Goal: Task Accomplishment & Management: Complete application form

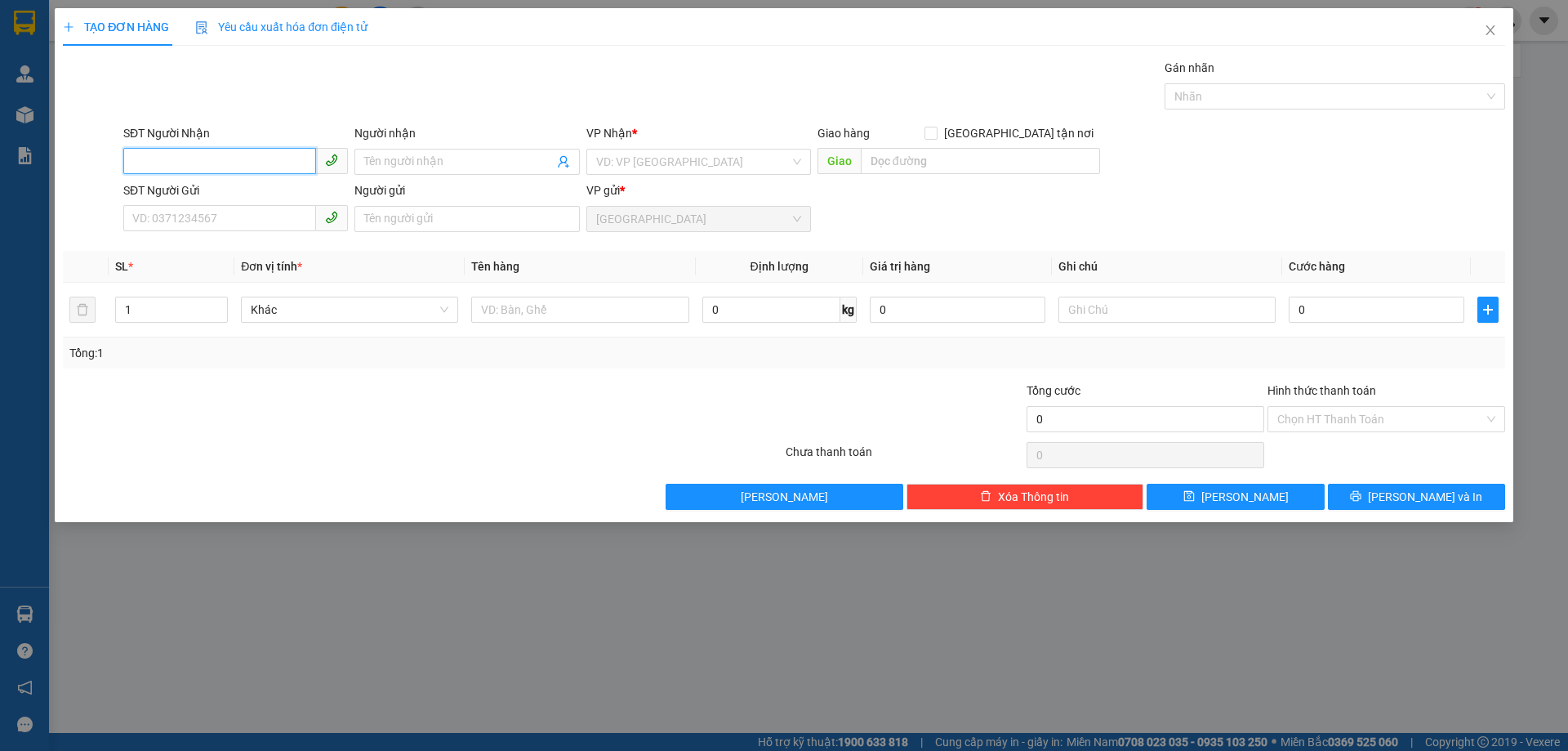
click at [207, 165] on input "SĐT Người Nhận" at bounding box center [220, 161] width 193 height 26
type input "0978328687"
click at [386, 155] on input "Người nhận" at bounding box center [458, 162] width 188 height 18
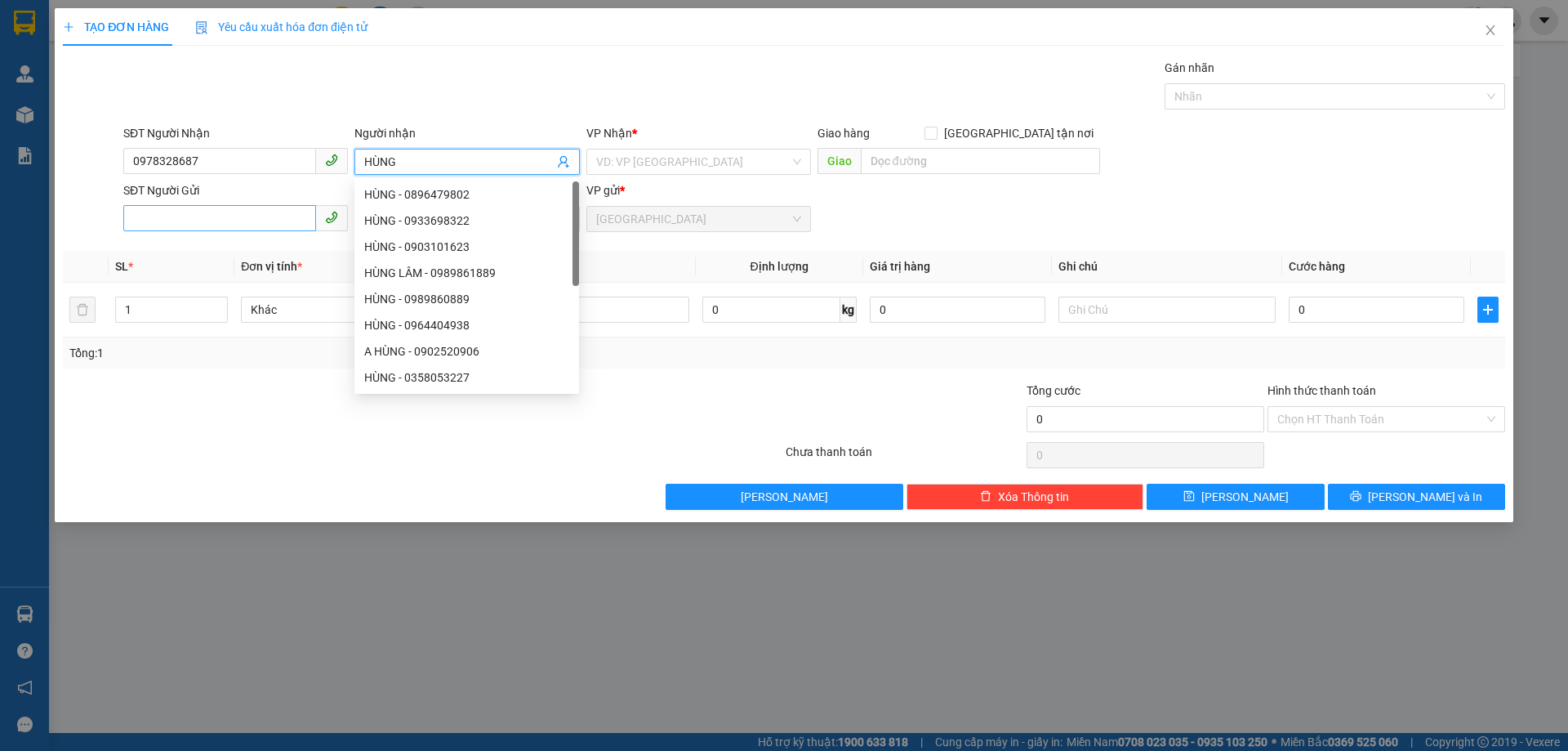
type input "HÙNG"
click at [130, 218] on input "SĐT Người Gửi" at bounding box center [220, 218] width 193 height 26
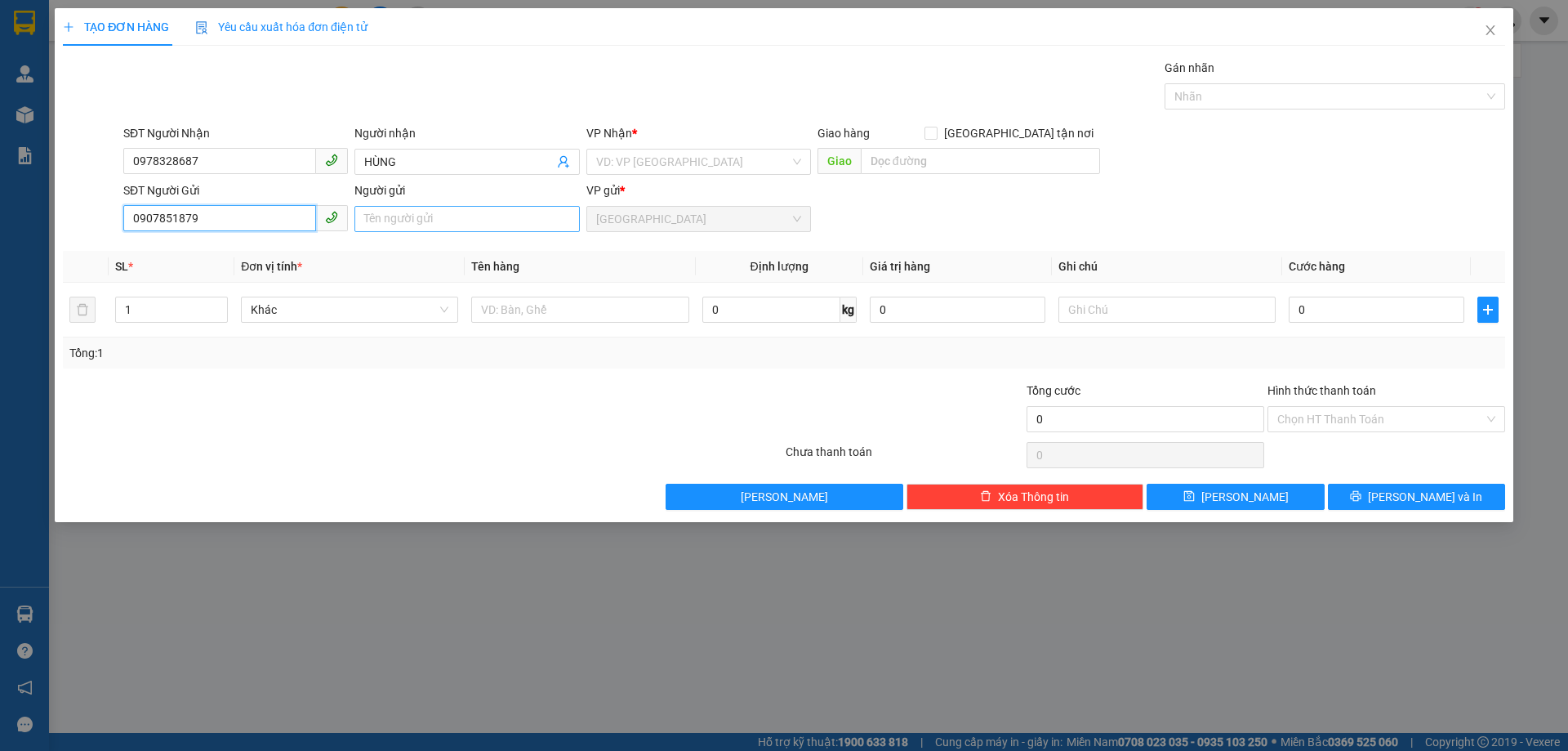
type input "0907851879"
click at [375, 221] on input "Người gửi" at bounding box center [467, 219] width 224 height 26
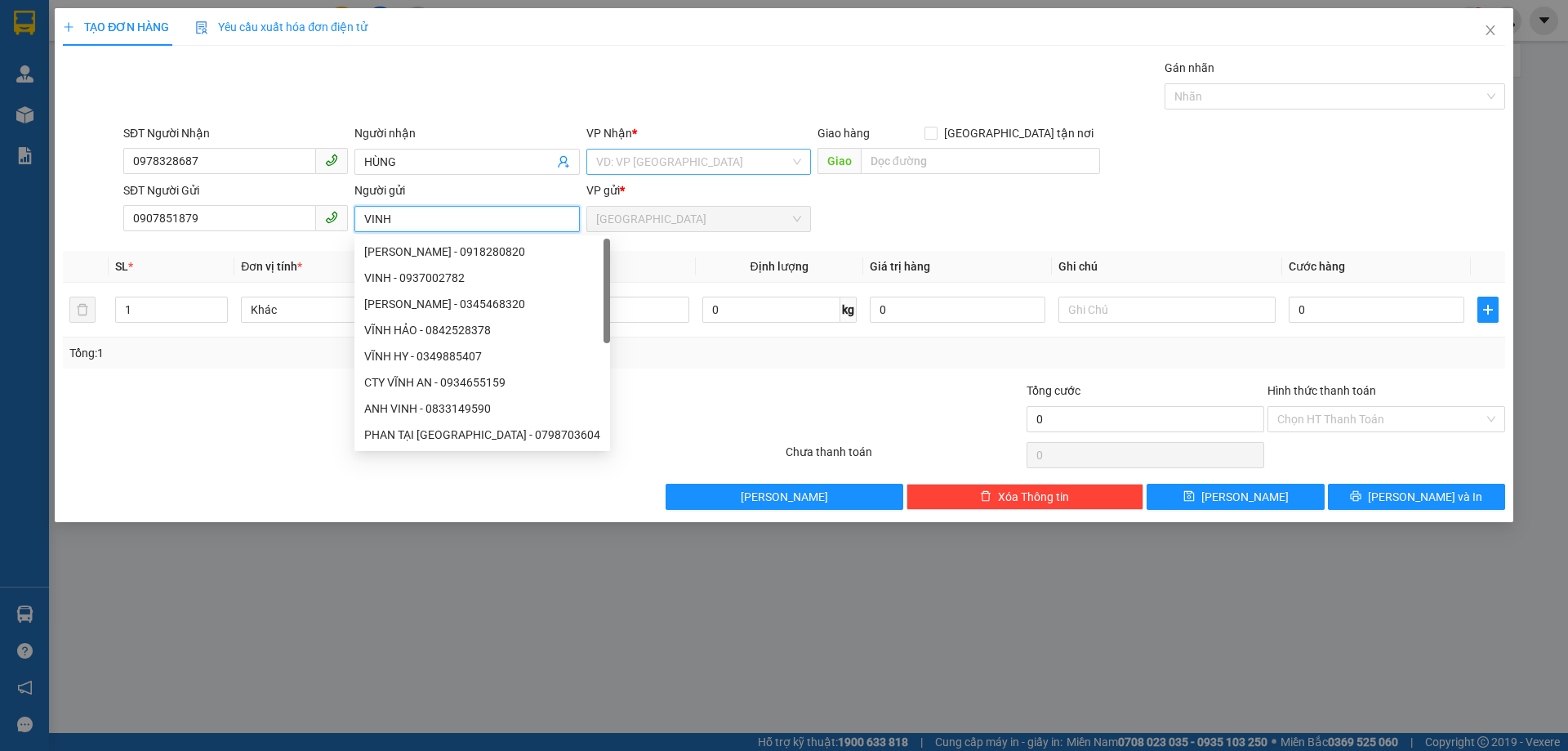
type input "VINH"
click at [635, 161] on input "search" at bounding box center [693, 162] width 194 height 25
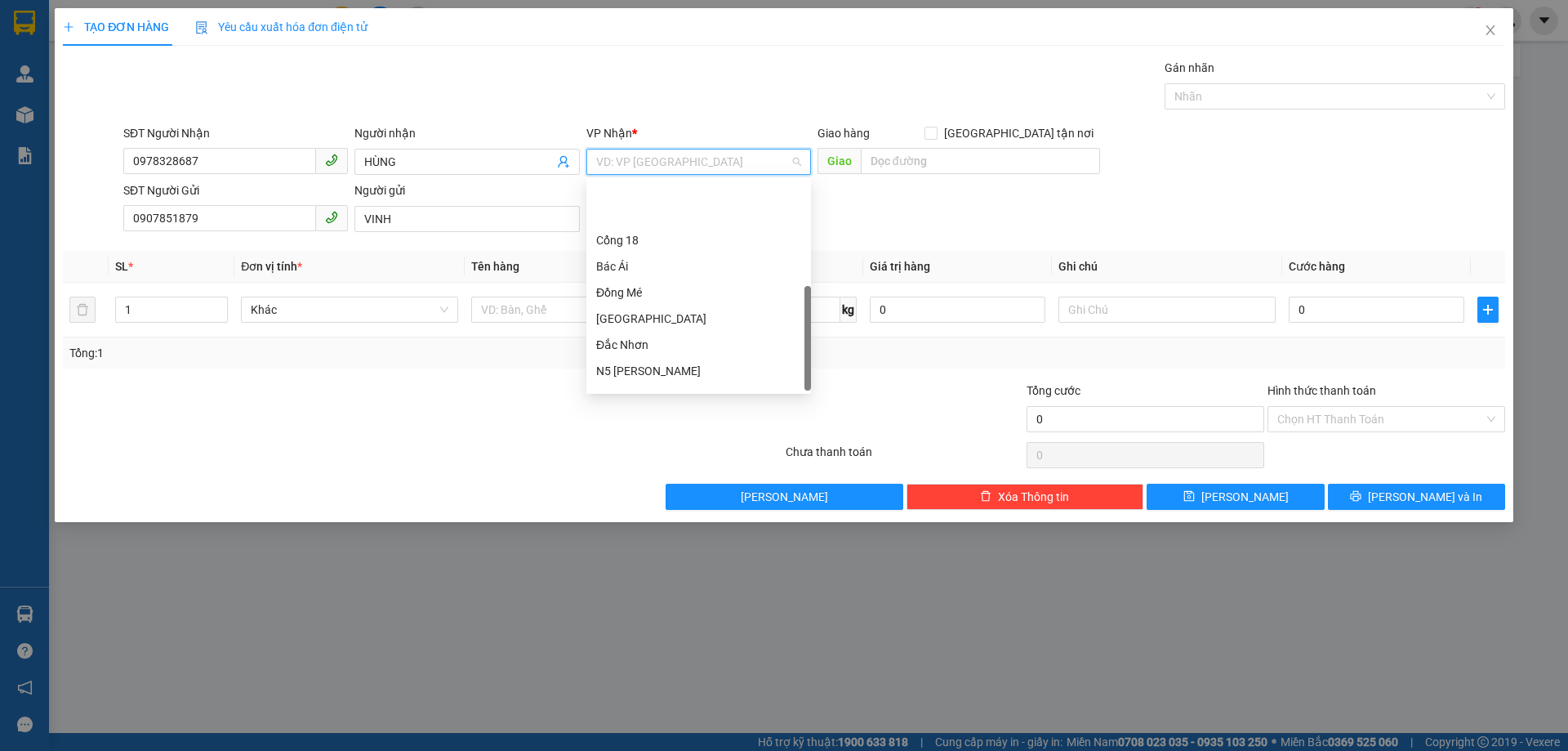
scroll to position [229, 0]
click at [695, 382] on div "242 [PERSON_NAME] (N5 Phủ Hà)" at bounding box center [699, 384] width 205 height 18
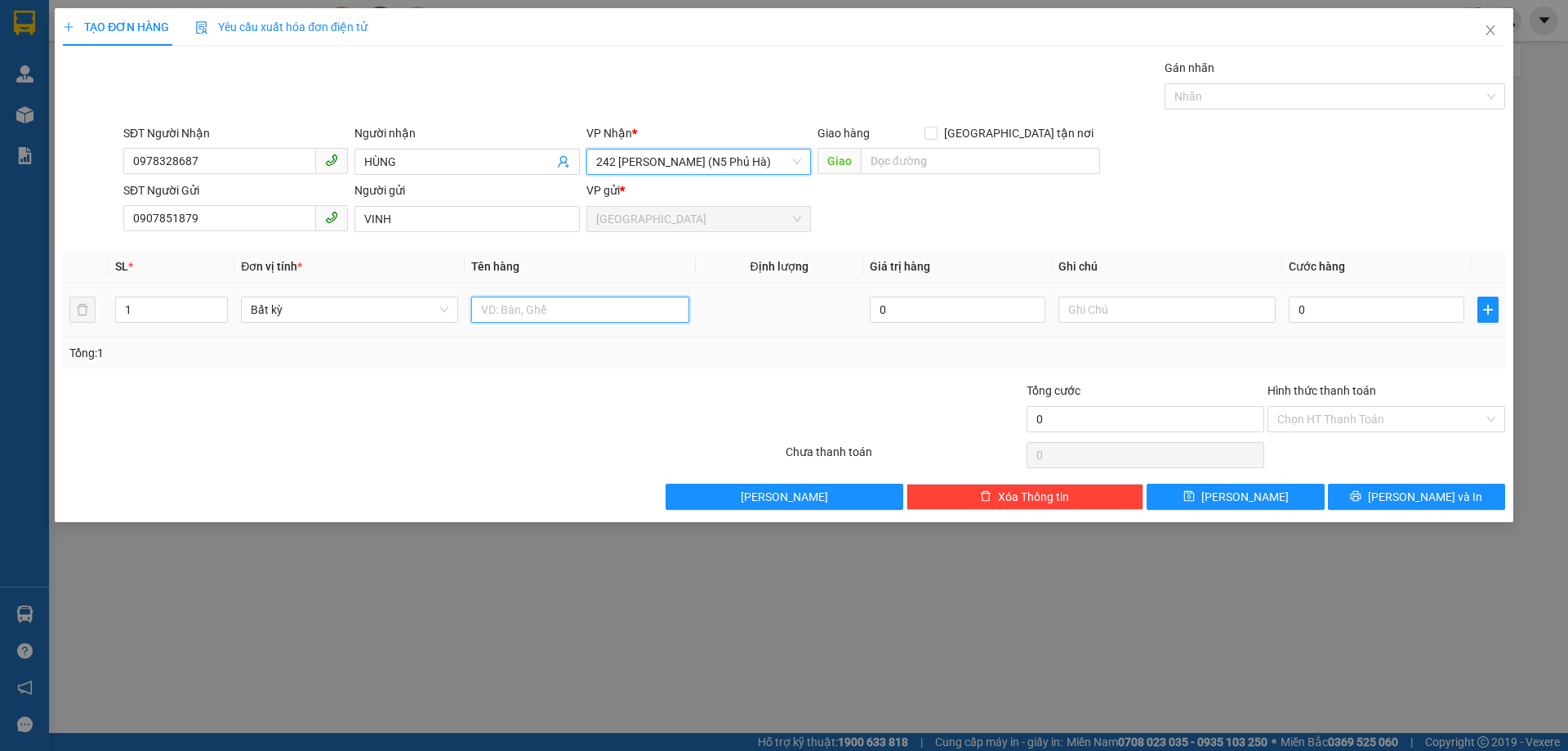
click at [496, 309] on input "text" at bounding box center [580, 310] width 217 height 26
type input "2 HÔP THUÔC"
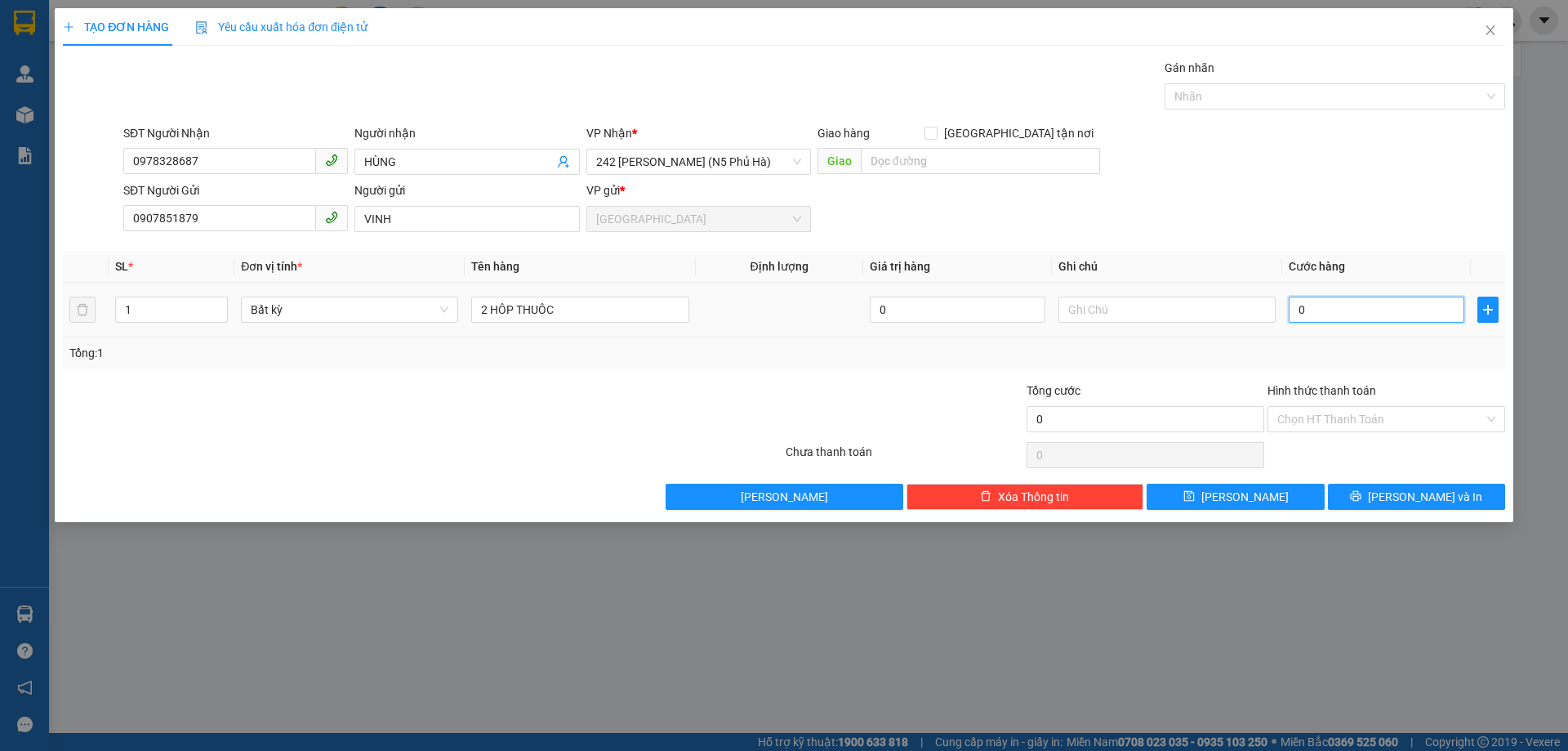
click at [1291, 307] on input "0" at bounding box center [1377, 310] width 176 height 26
type input "3"
type input "30"
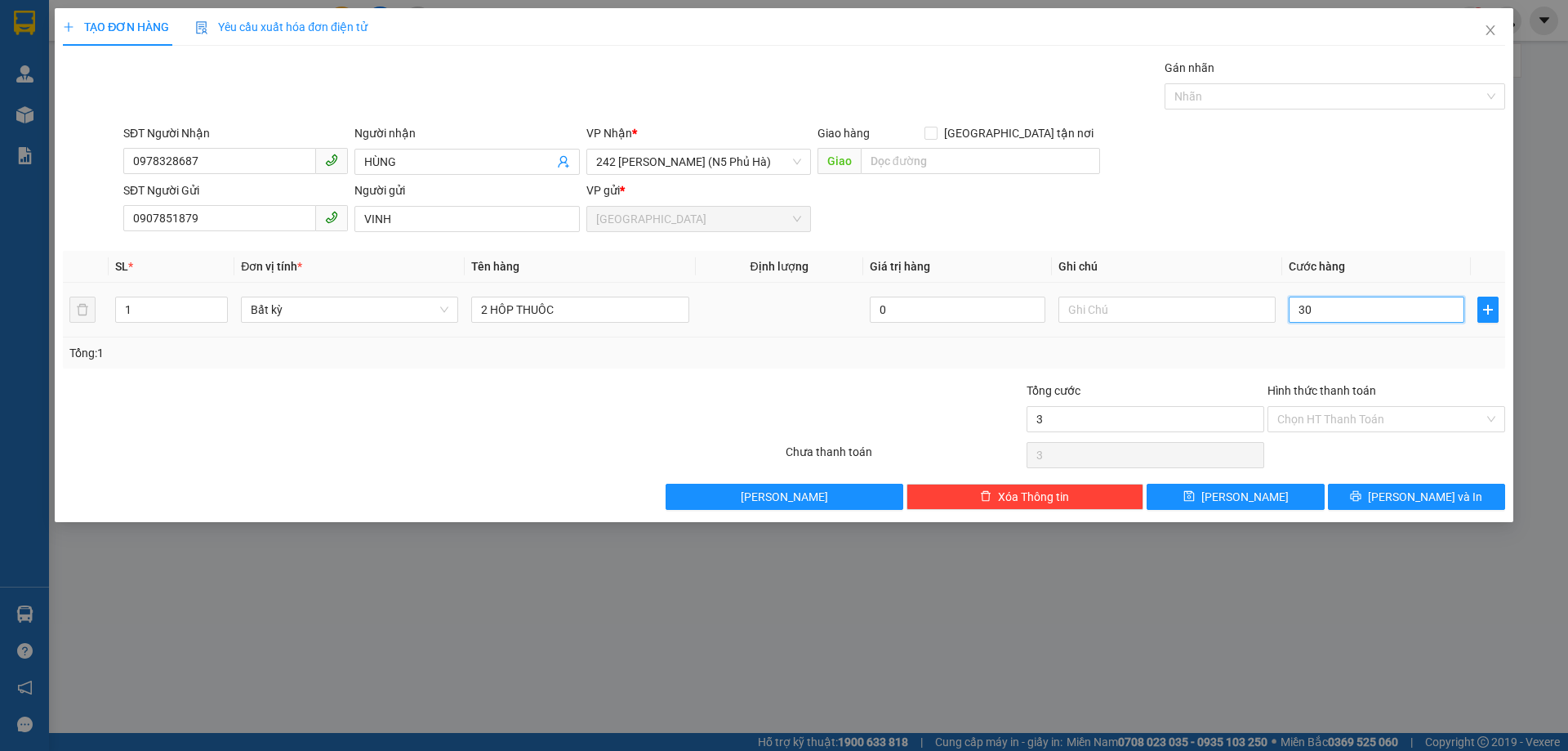
type input "30"
type input "30.000"
click at [1315, 335] on td "30.000" at bounding box center [1376, 311] width 188 height 55
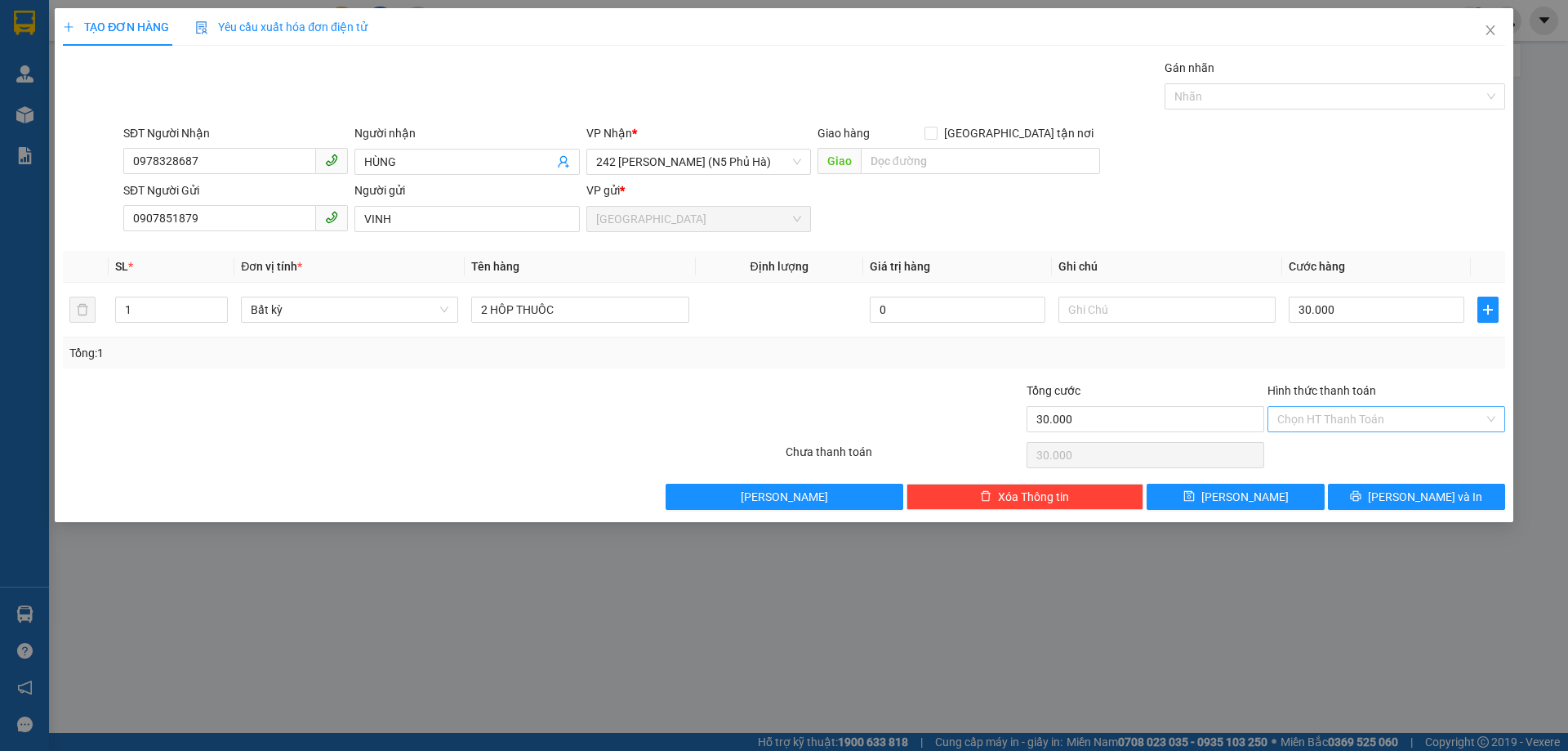
click at [1358, 411] on input "Hình thức thanh toán" at bounding box center [1381, 419] width 207 height 25
click at [1309, 439] on div "Tại văn phòng" at bounding box center [1386, 451] width 238 height 26
type input "0"
click at [1372, 493] on button "[PERSON_NAME] và In" at bounding box center [1416, 496] width 177 height 26
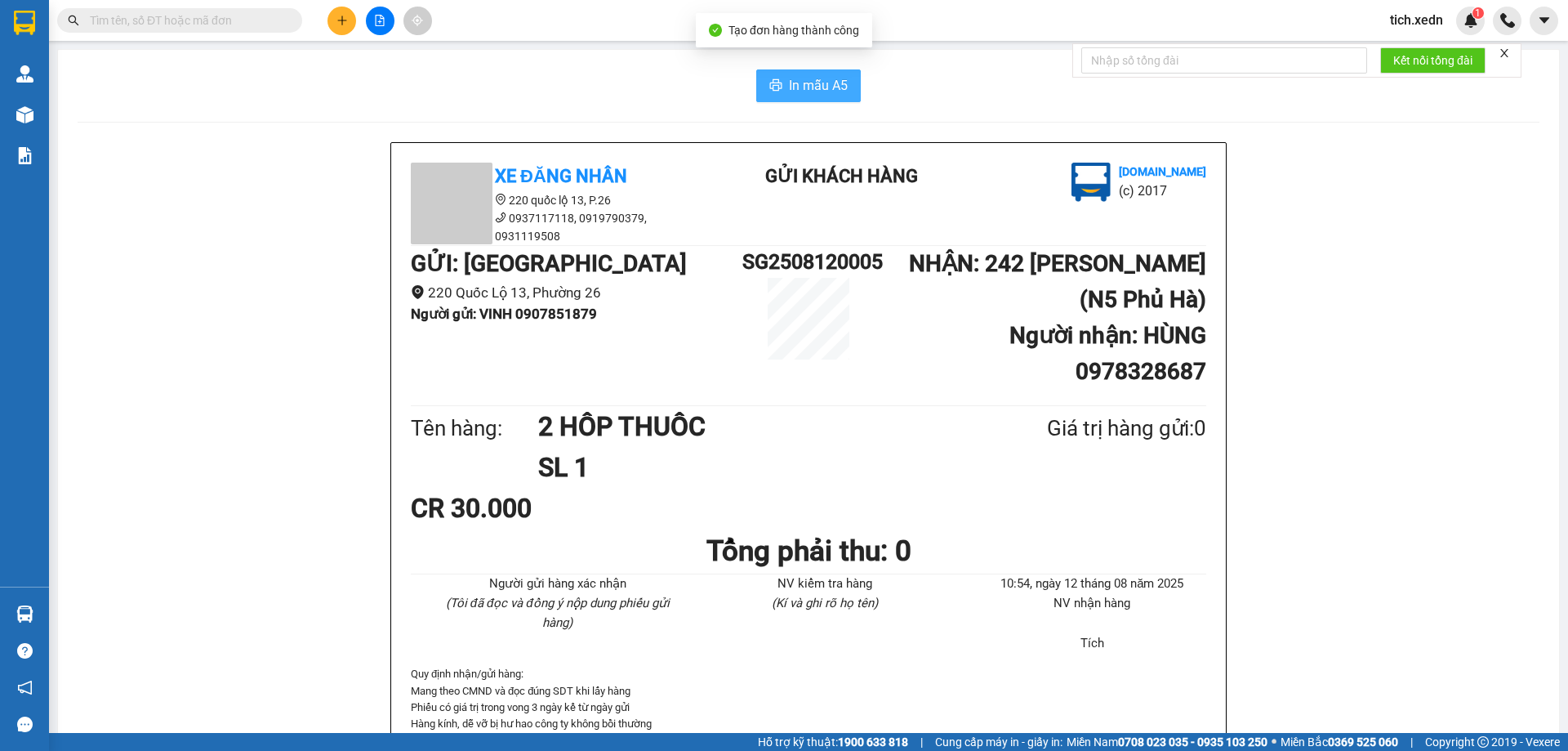
click at [812, 87] on span "In mẫu A5" at bounding box center [819, 85] width 59 height 20
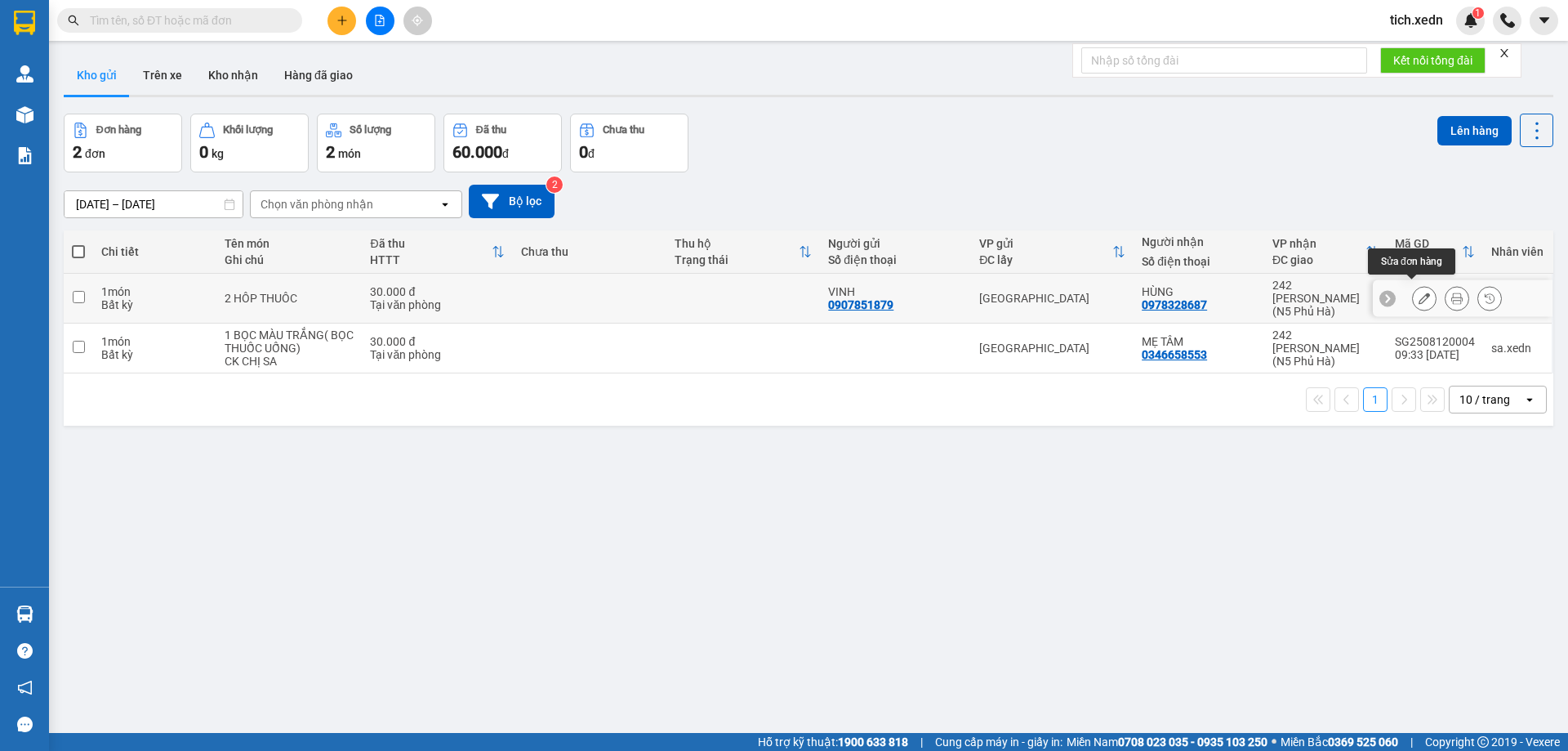
click at [1414, 300] on button at bounding box center [1425, 298] width 23 height 28
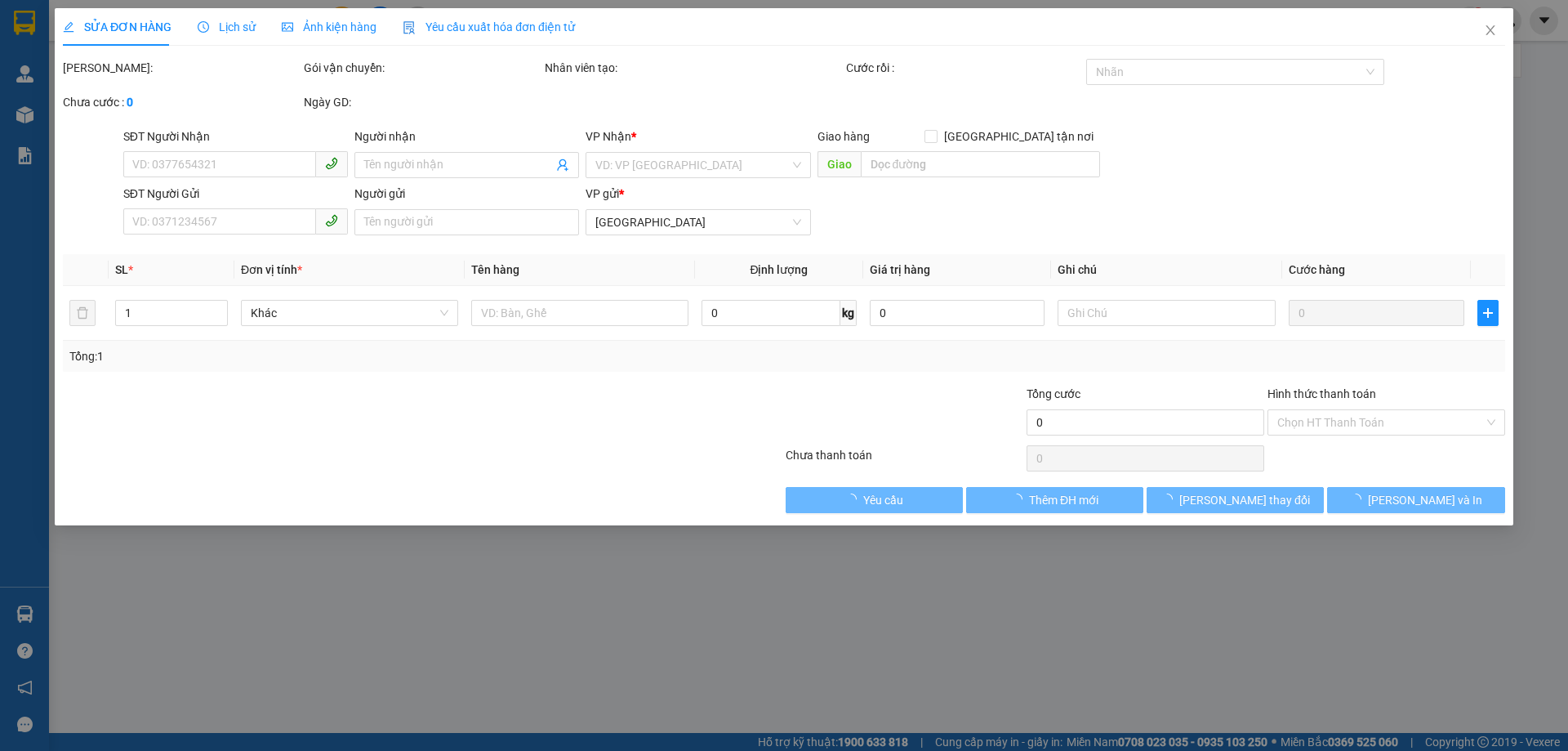
type input "0978328687"
type input "HÙNG"
type input "0907851879"
type input "VINH"
type input "30.000"
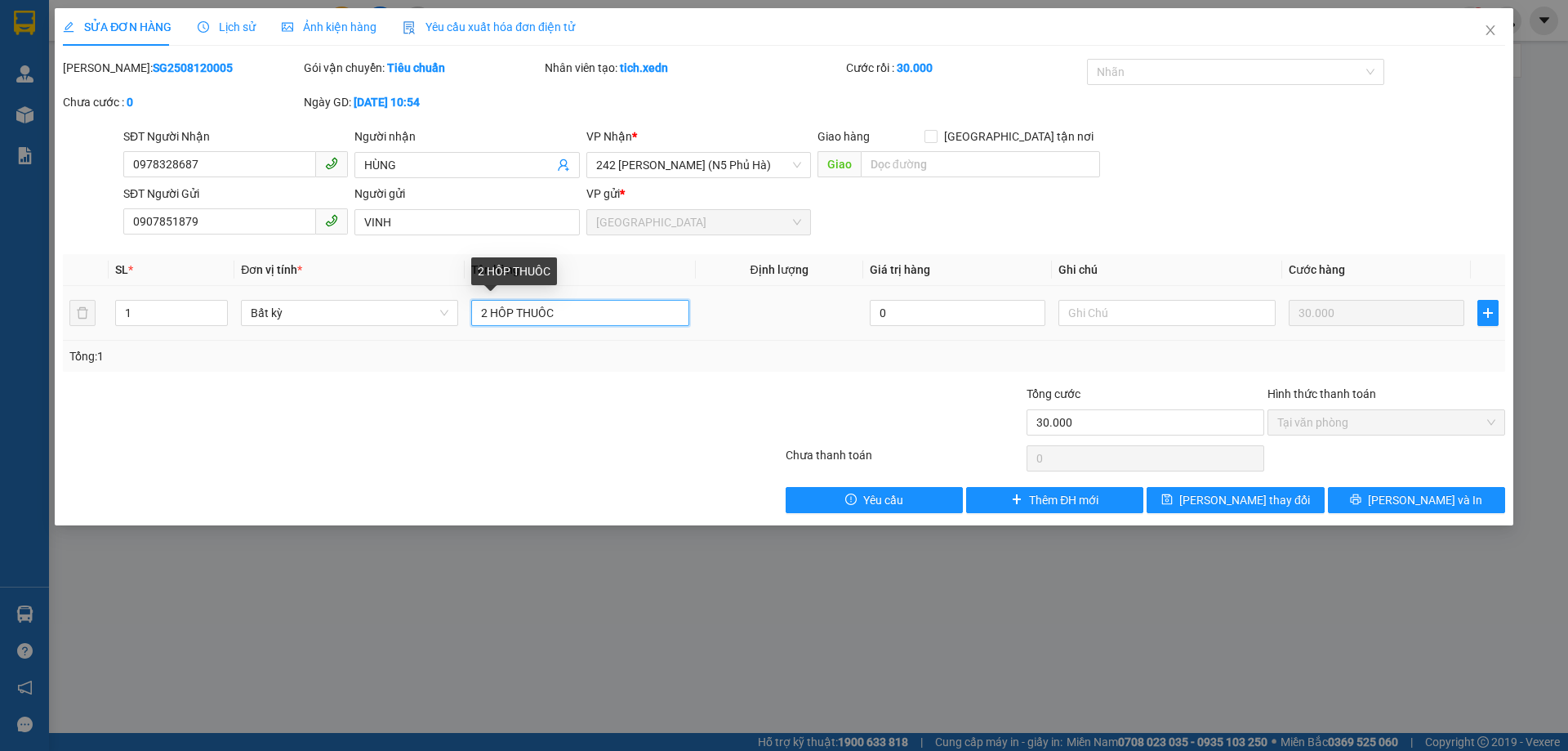
click at [487, 313] on input "2 HÔP THUÔC" at bounding box center [580, 313] width 217 height 26
type input "1 HÔP THUÔC"
click at [1202, 307] on input "text" at bounding box center [1167, 313] width 217 height 26
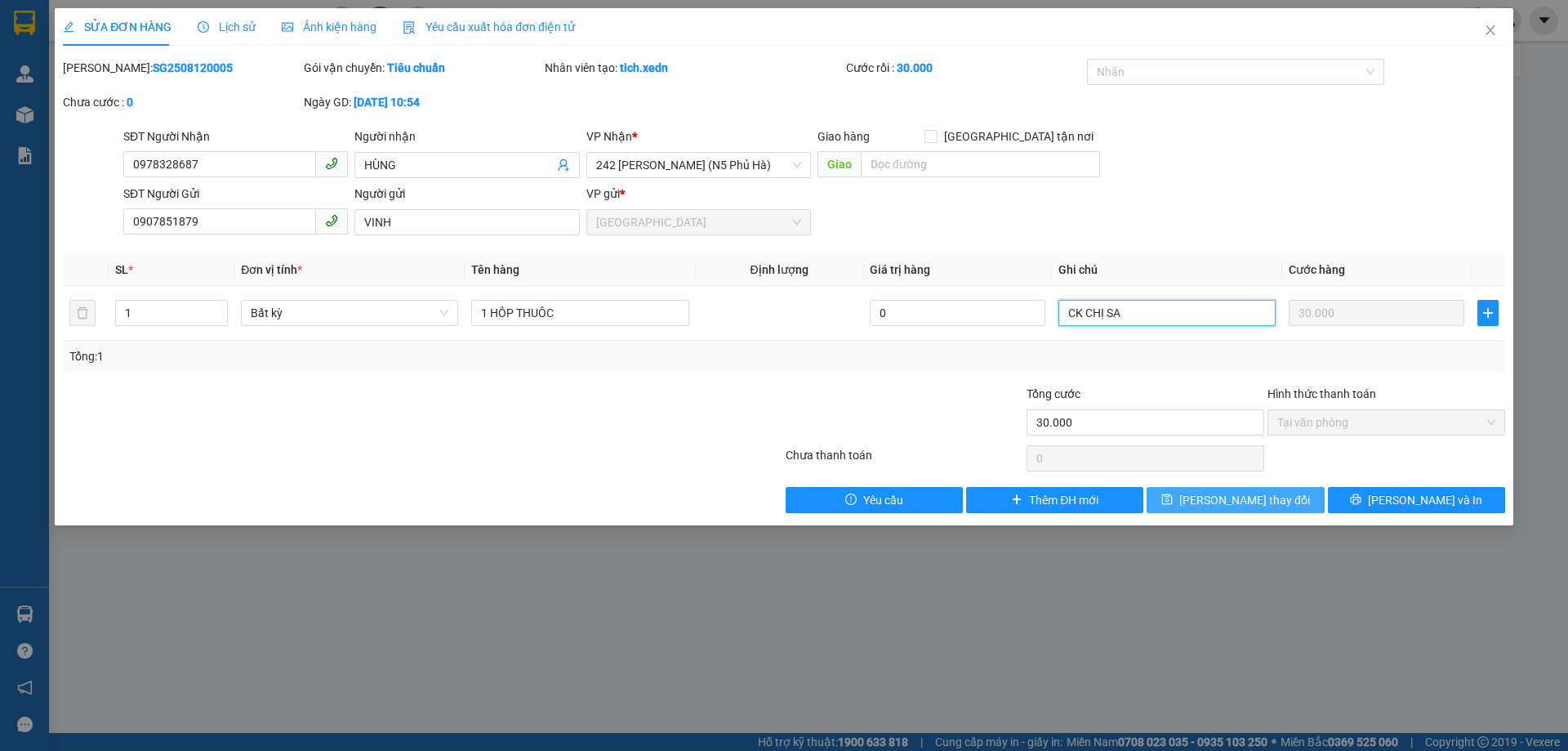
type input "CK CHỊ SA"
click at [1280, 506] on button "[PERSON_NAME] thay đổi" at bounding box center [1235, 500] width 177 height 26
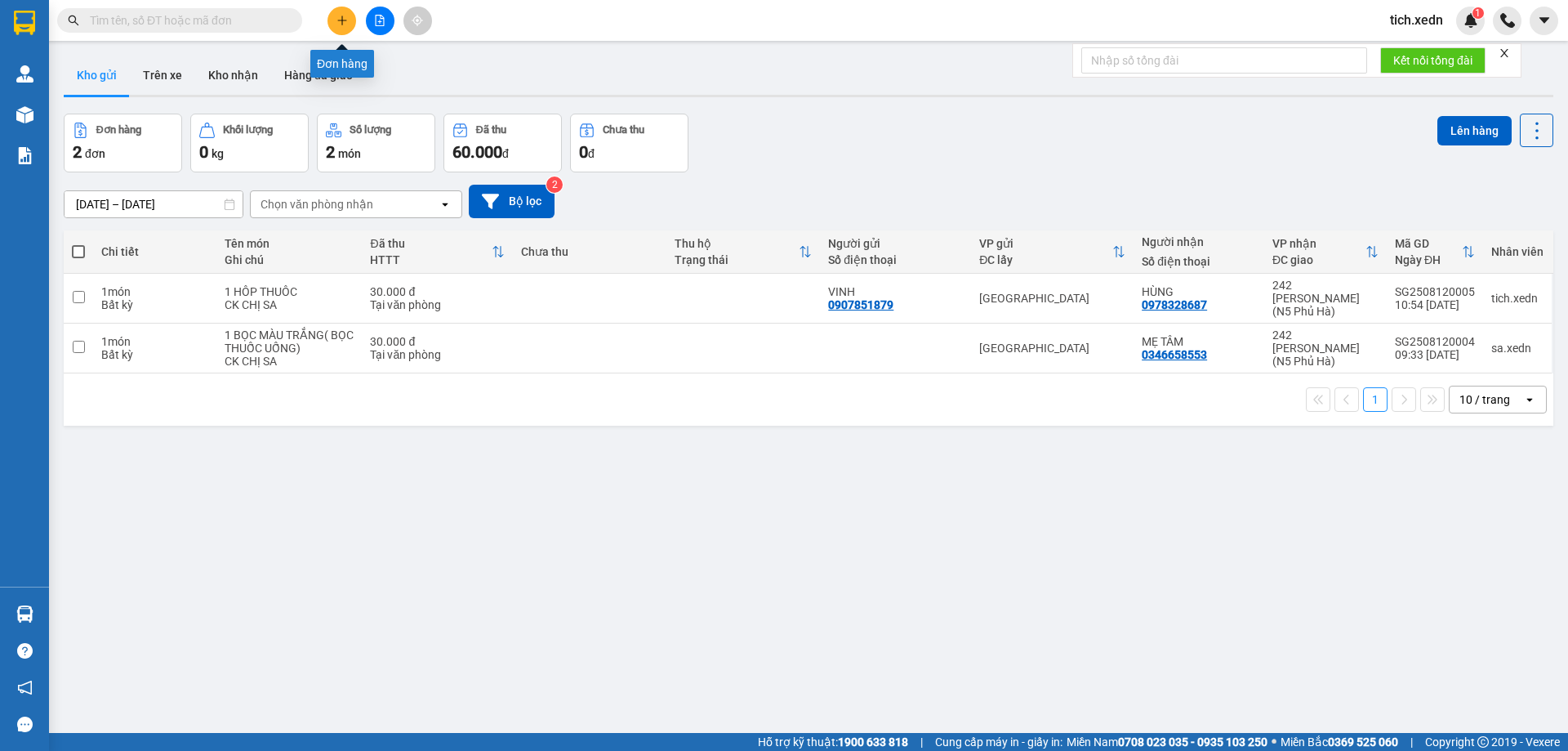
click at [332, 26] on button at bounding box center [341, 20] width 28 height 28
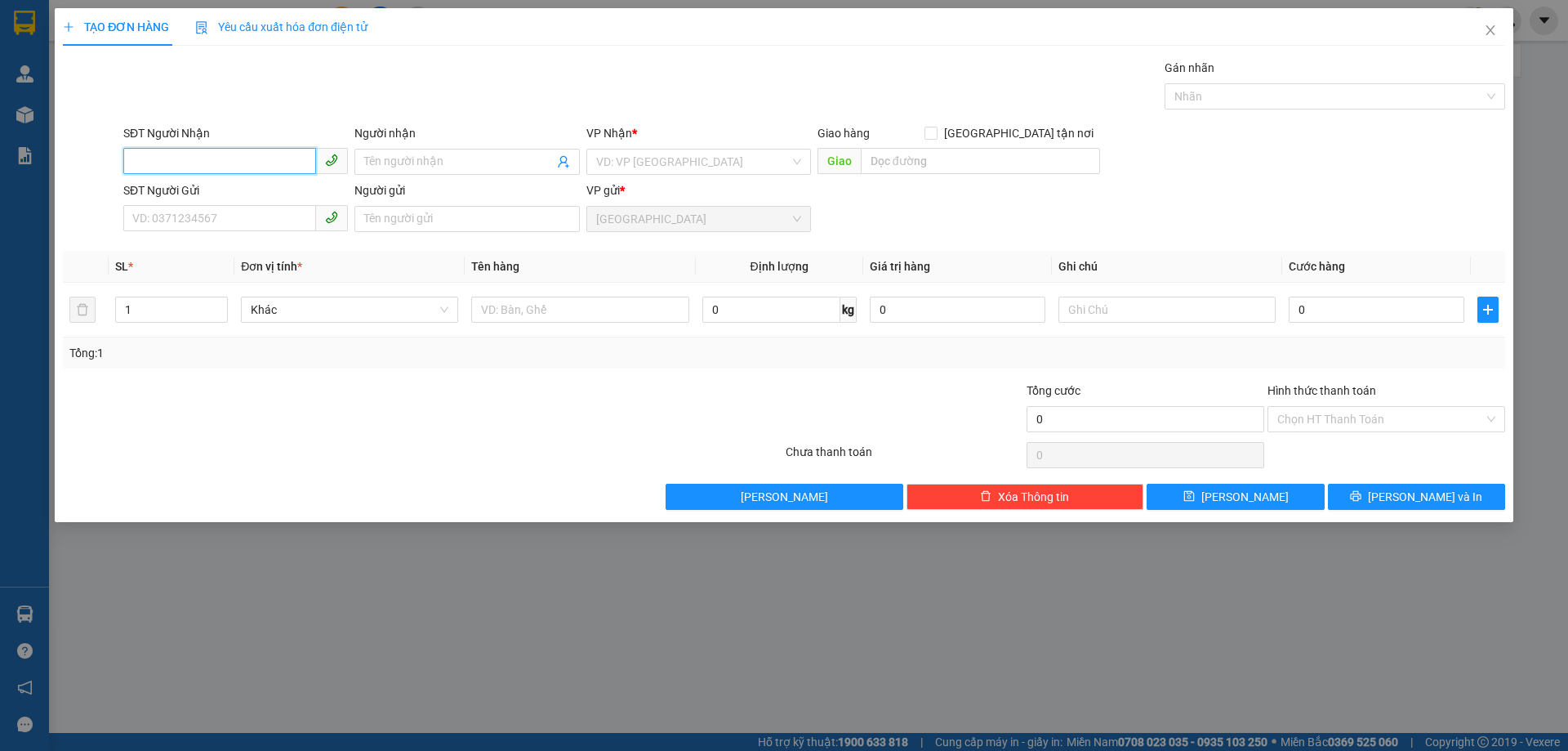
click at [217, 154] on input "SĐT Người Nhận" at bounding box center [220, 161] width 193 height 26
click at [165, 189] on div "0837075622 - HẢI" at bounding box center [235, 195] width 205 height 18
type input "0837075622"
type input "HẢI"
type input "SƠN LÂM - [GEOGRAPHIC_DATA]"
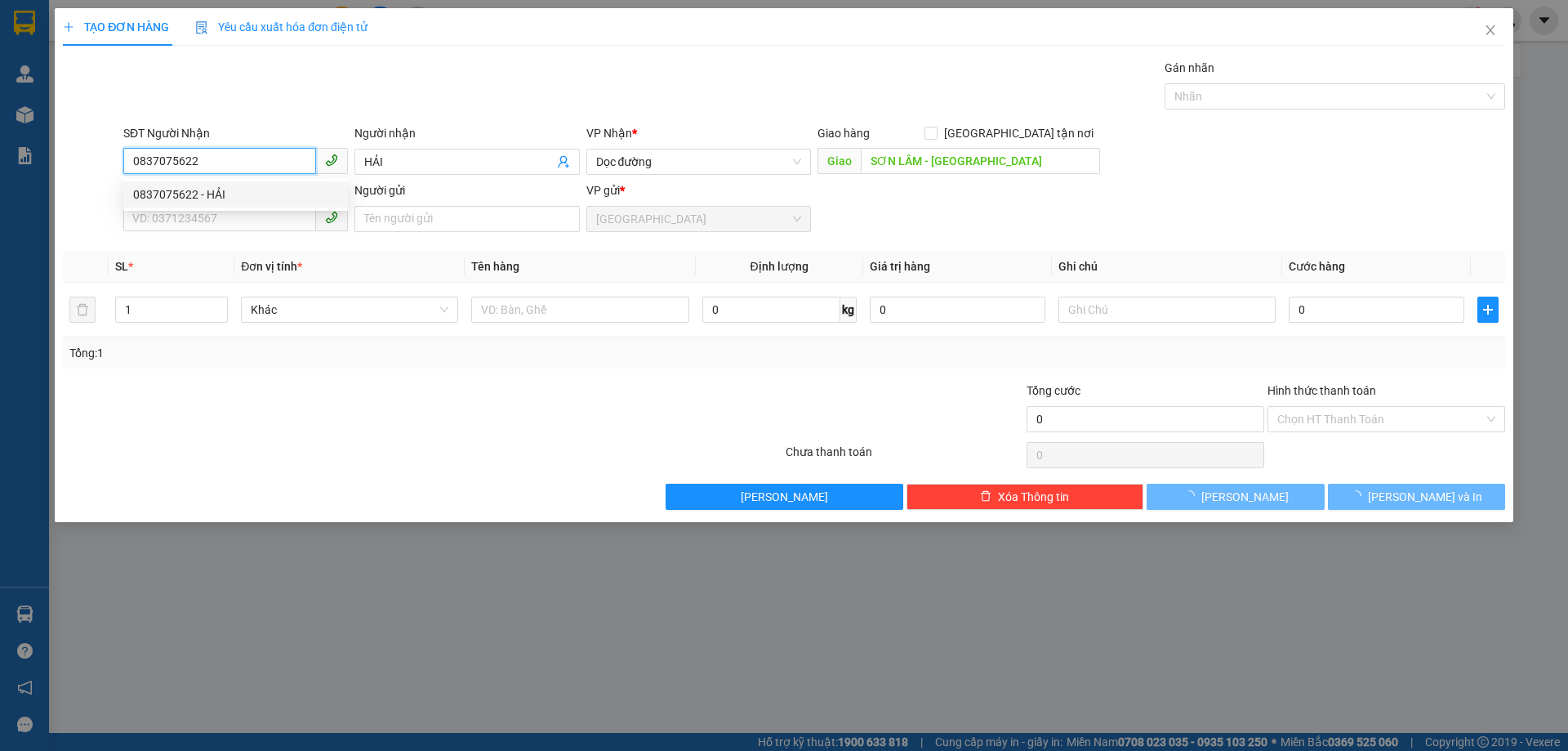
type input "480.000"
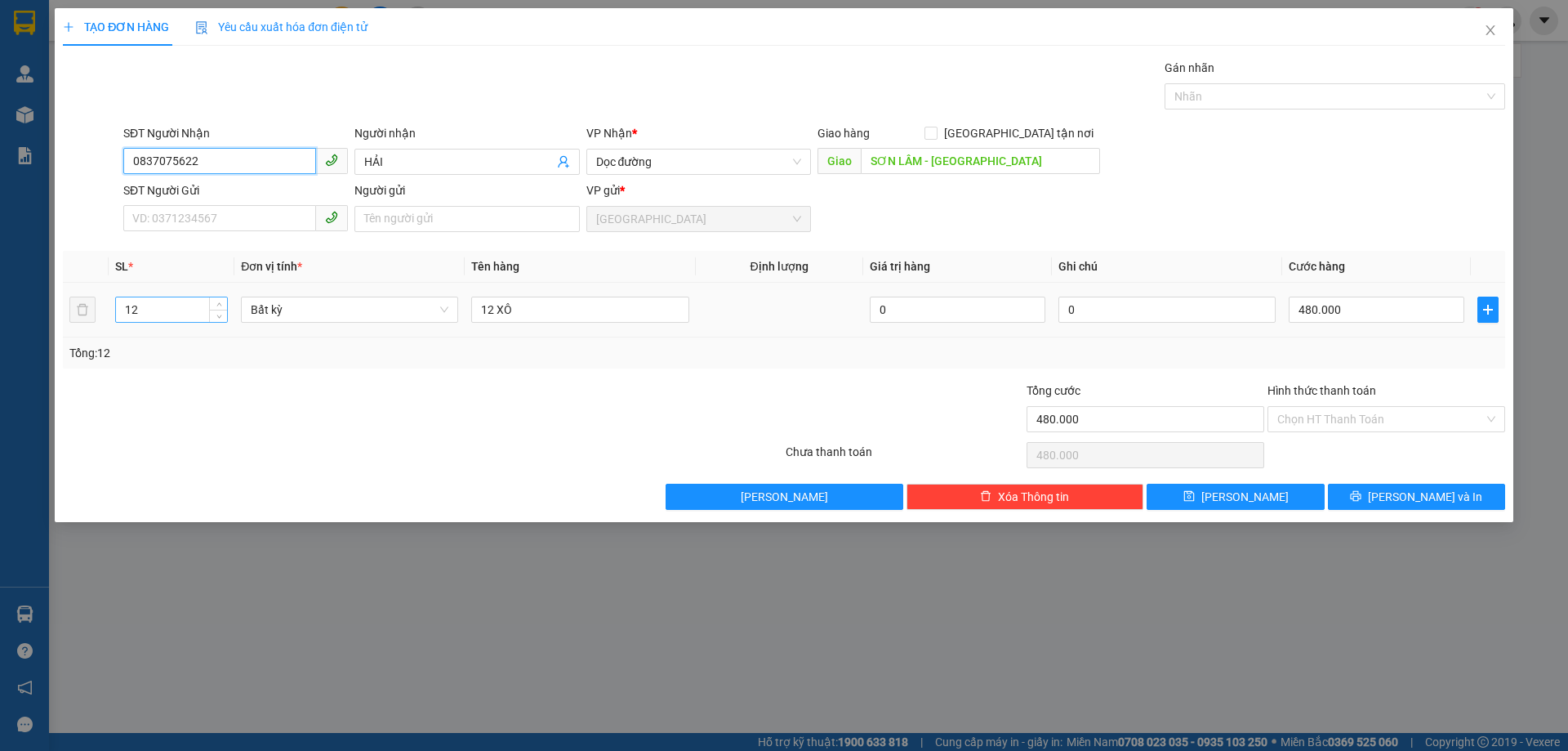
type input "0837075622"
click at [165, 313] on input "12" at bounding box center [171, 310] width 111 height 25
type input "1"
type input "3"
click at [529, 311] on input "12 XÔ" at bounding box center [580, 310] width 217 height 26
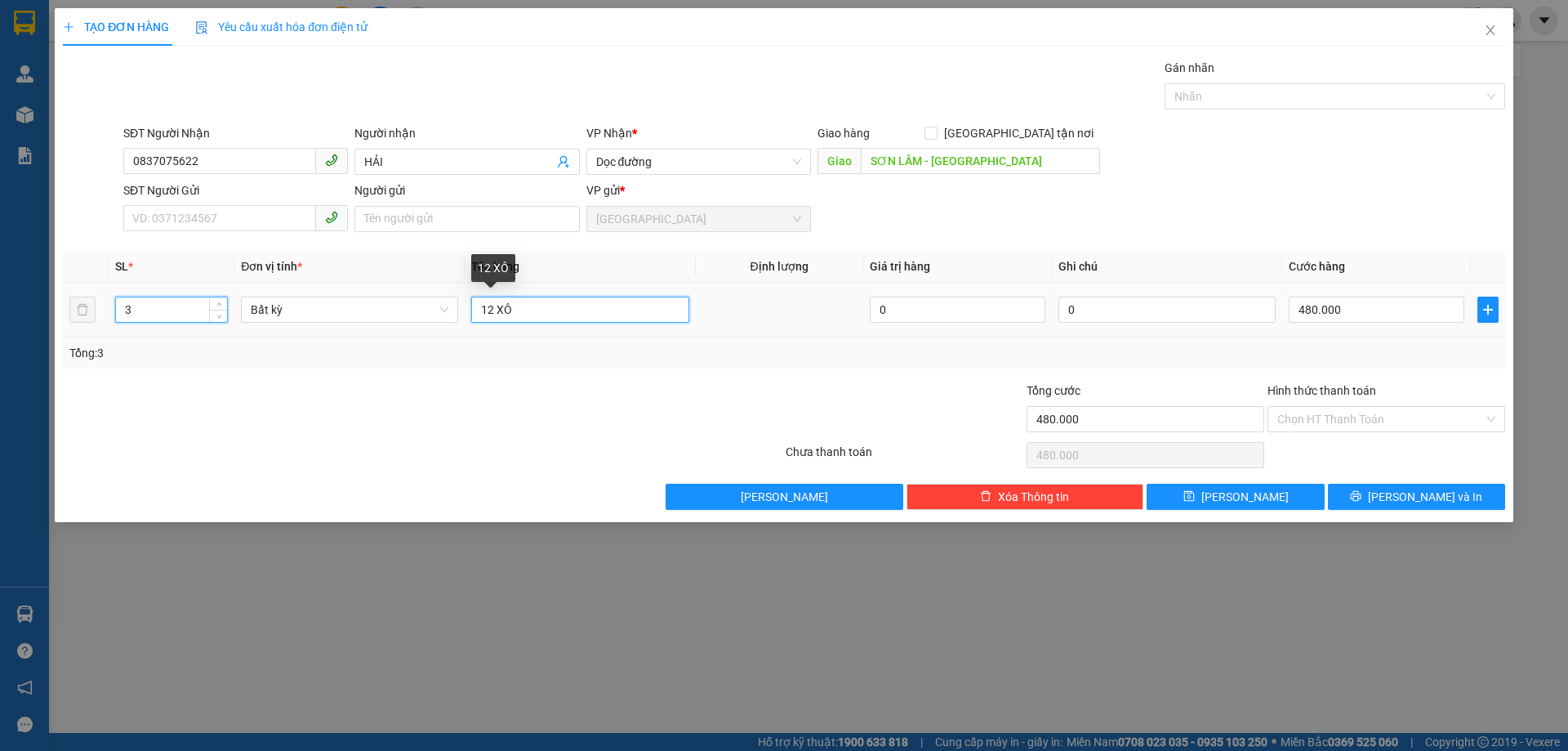
type input "0"
type input "1"
type input "3 THÙNG GIẤY"
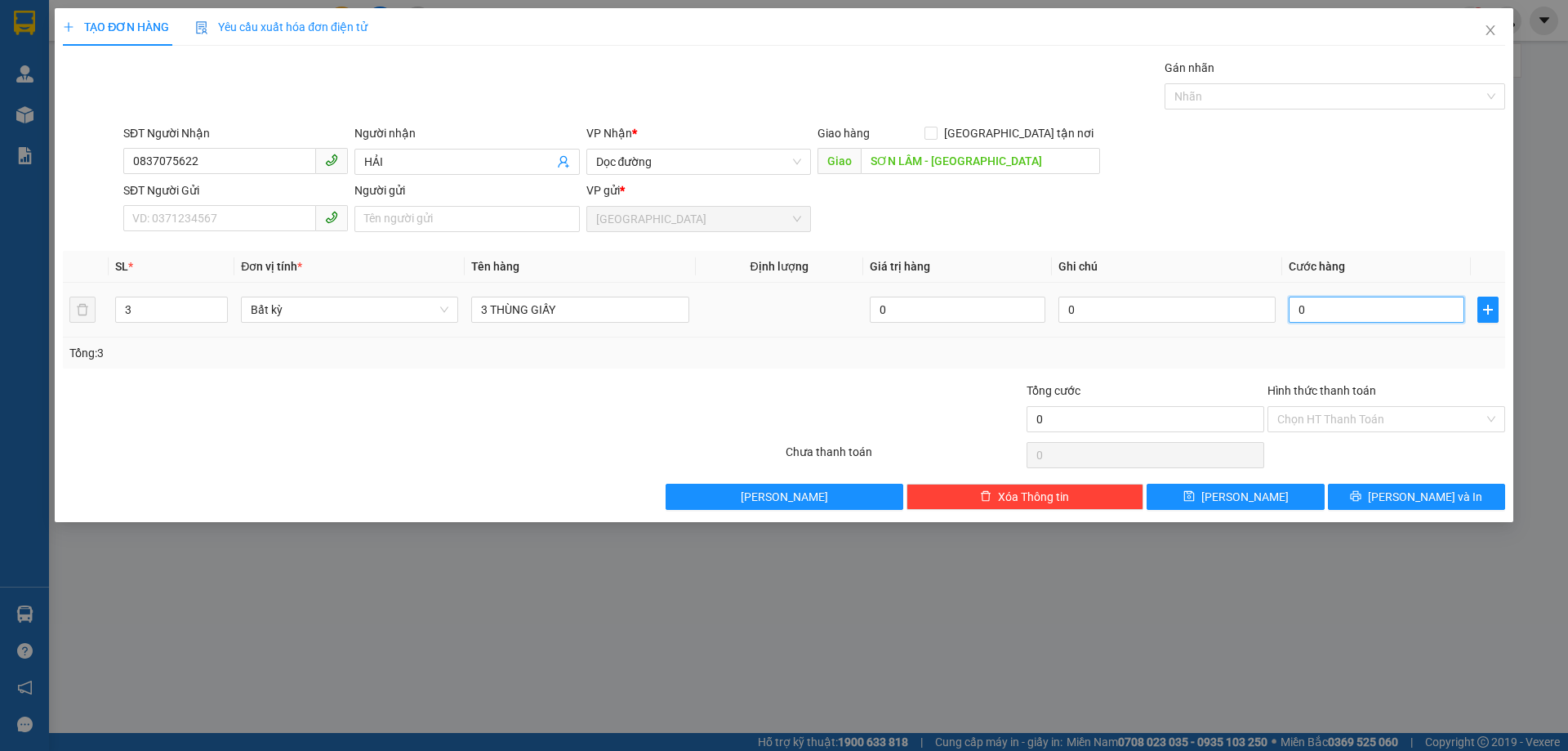
click at [1309, 315] on input "0" at bounding box center [1377, 310] width 176 height 26
type input "1"
type input "15"
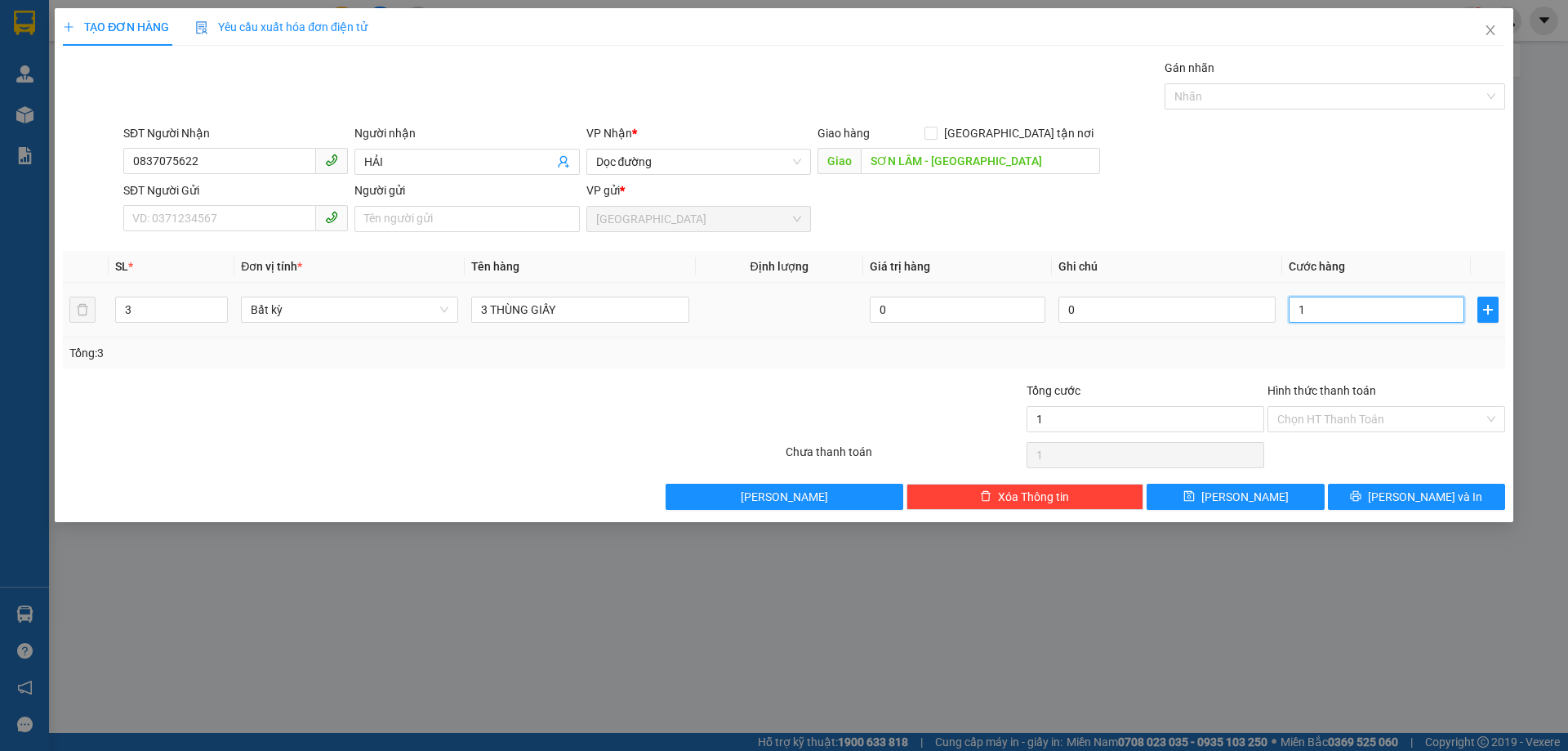
type input "15"
type input "150"
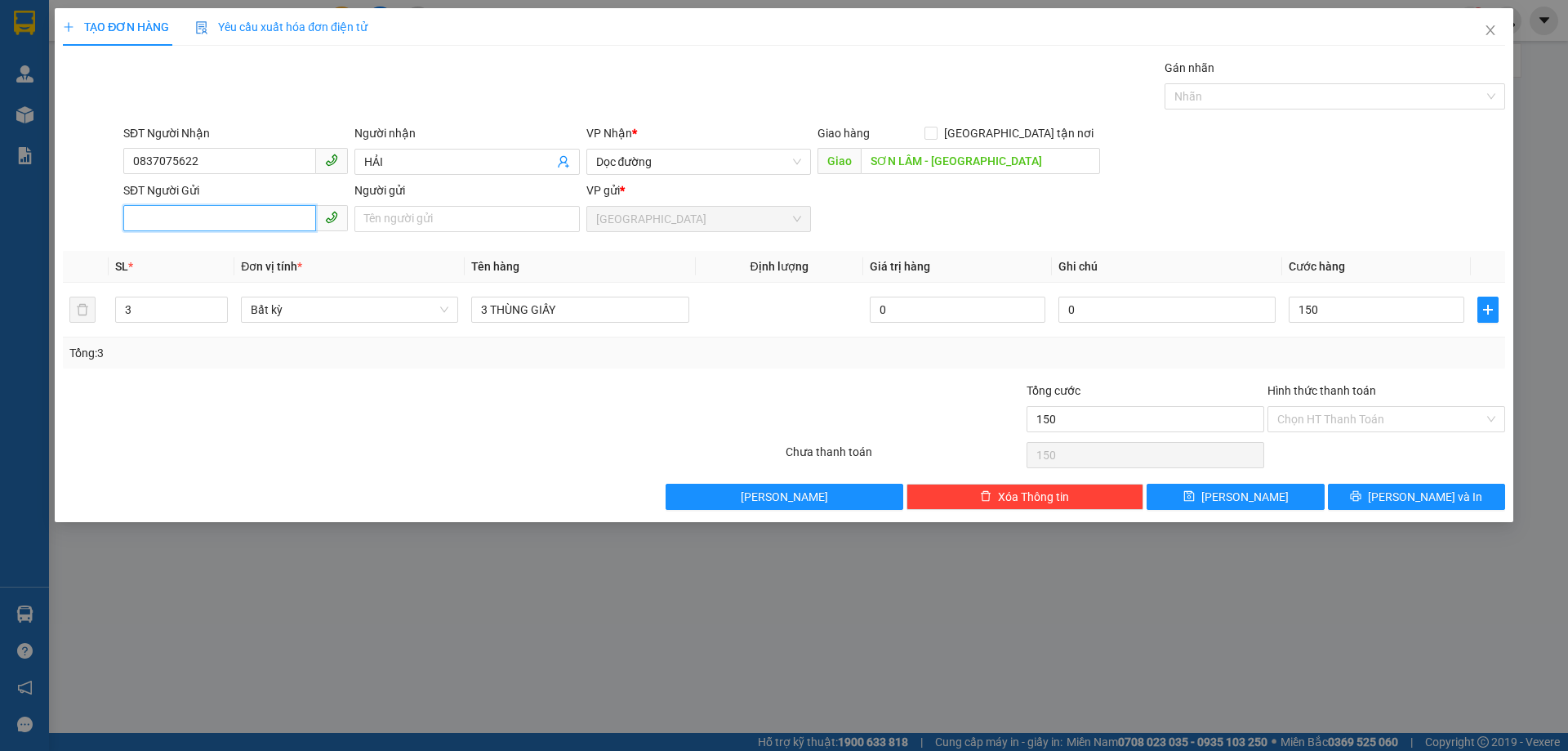
type input "150.000"
click at [131, 227] on input "SĐT Người Gửi" at bounding box center [220, 218] width 193 height 26
type input "0342599139"
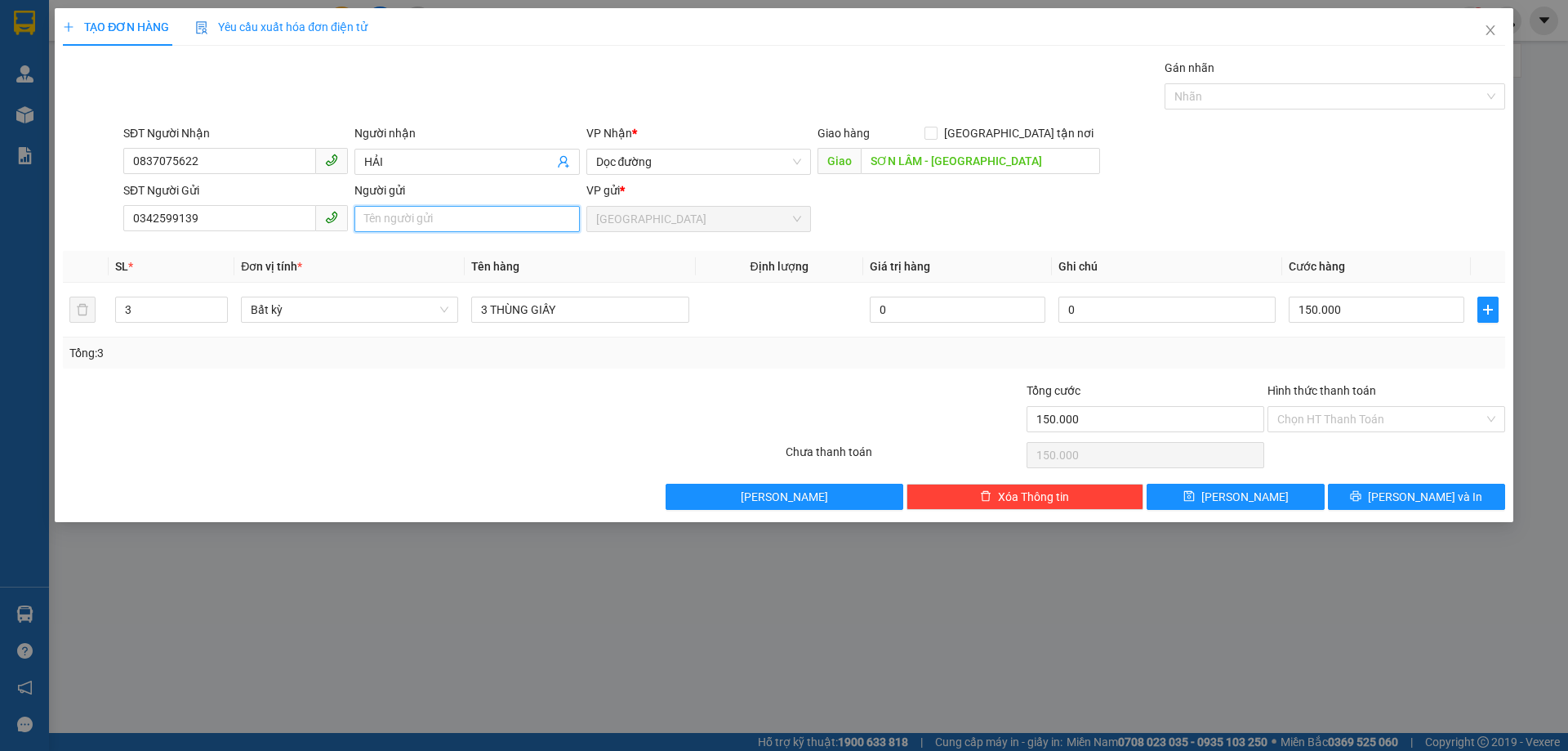
click at [421, 207] on input "Người gửi" at bounding box center [467, 219] width 224 height 26
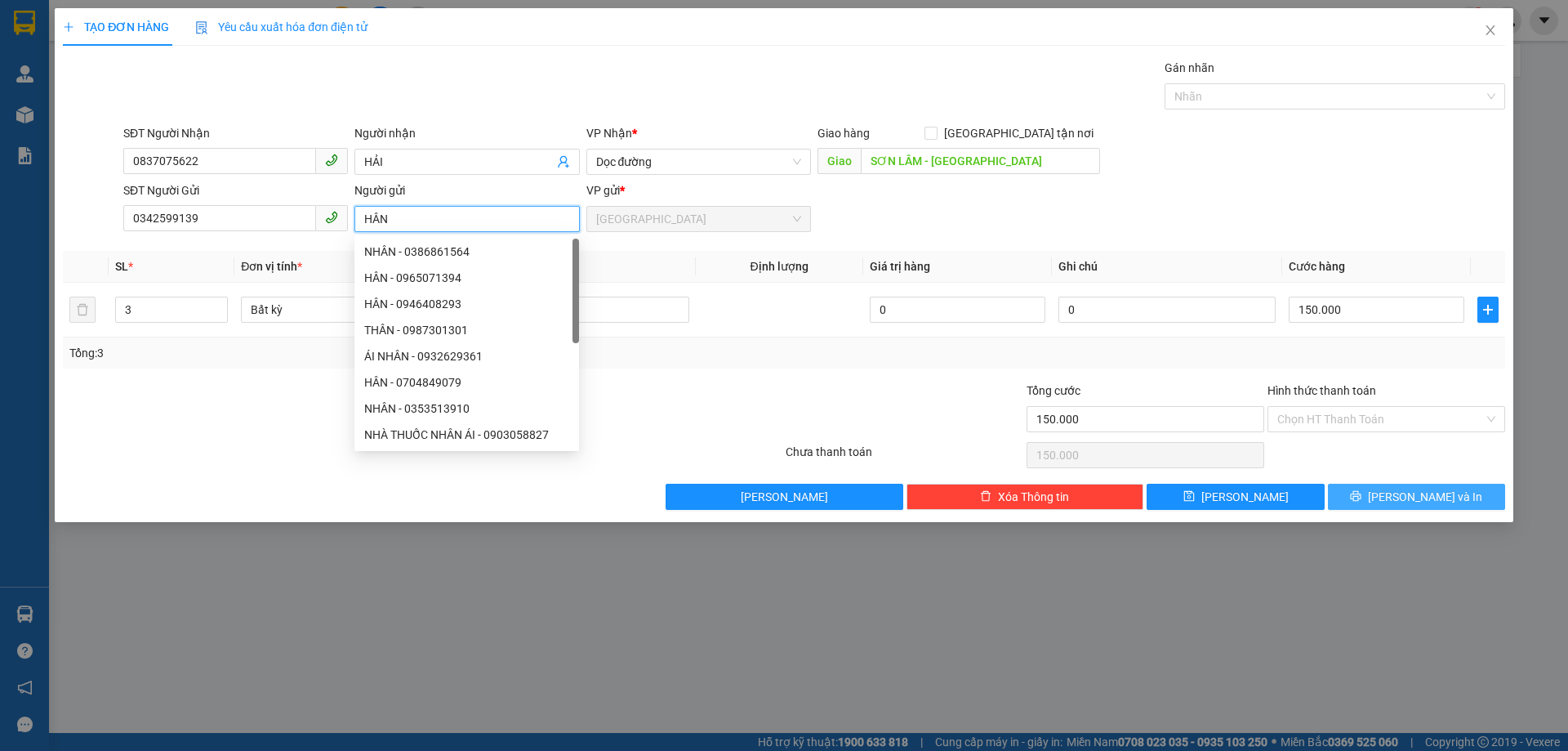
type input "HÂN"
click at [1363, 501] on button "[PERSON_NAME] và In" at bounding box center [1416, 496] width 177 height 26
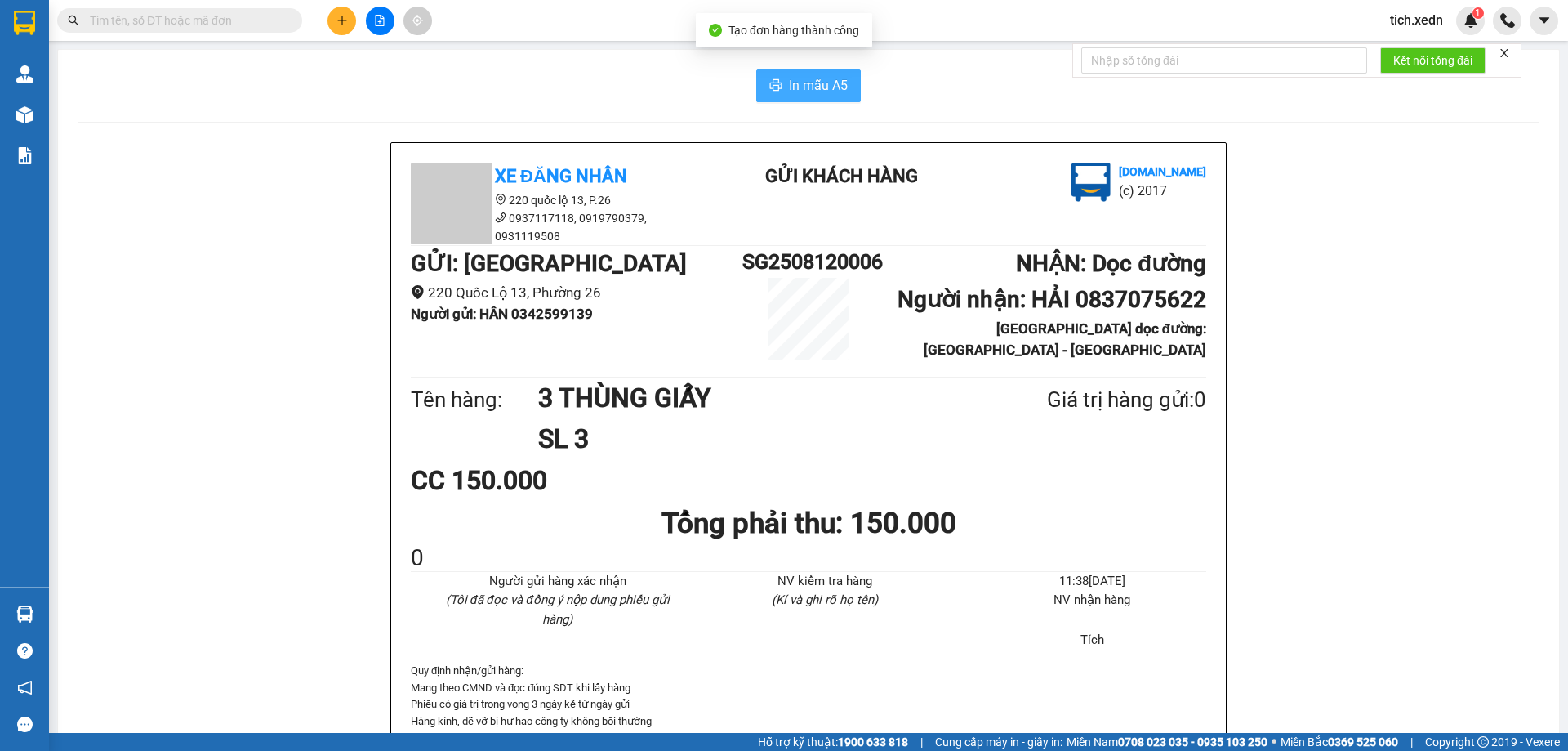
click at [813, 85] on span "In mẫu A5" at bounding box center [819, 85] width 59 height 20
